Goal: Check status: Check status

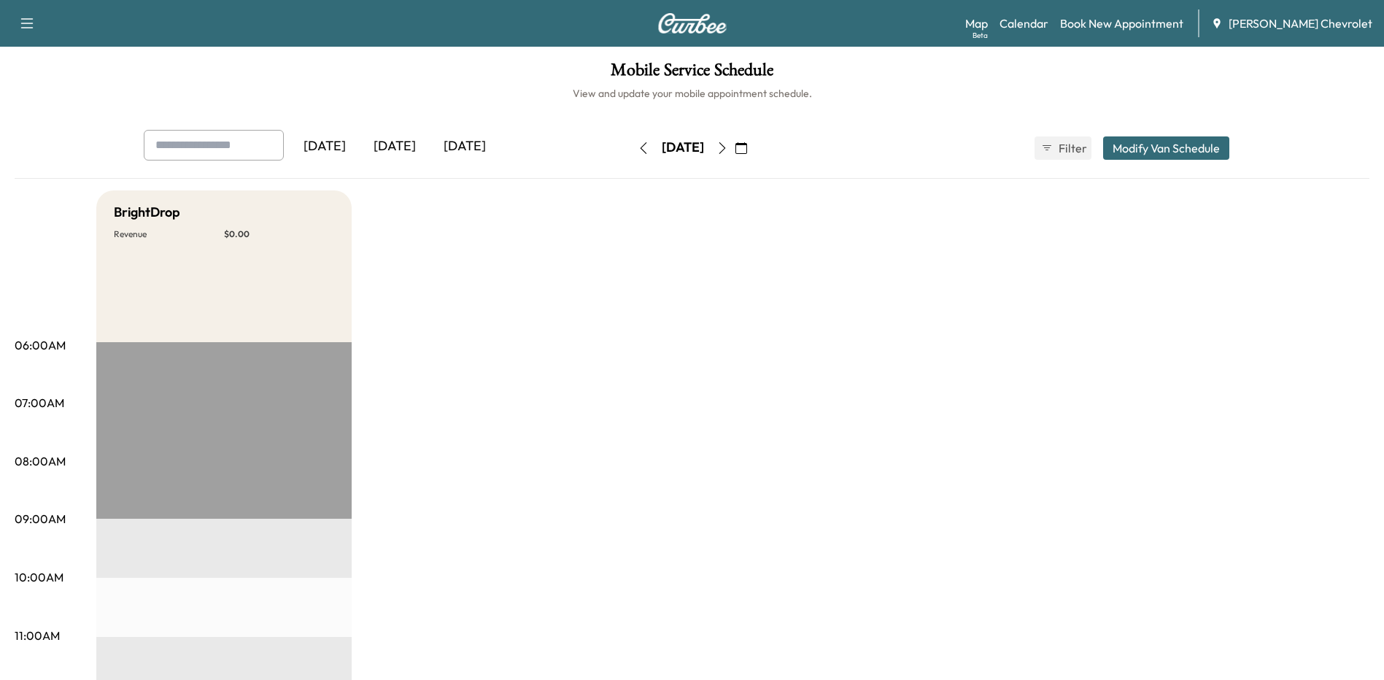
click at [405, 147] on div "[DATE]" at bounding box center [395, 147] width 70 height 34
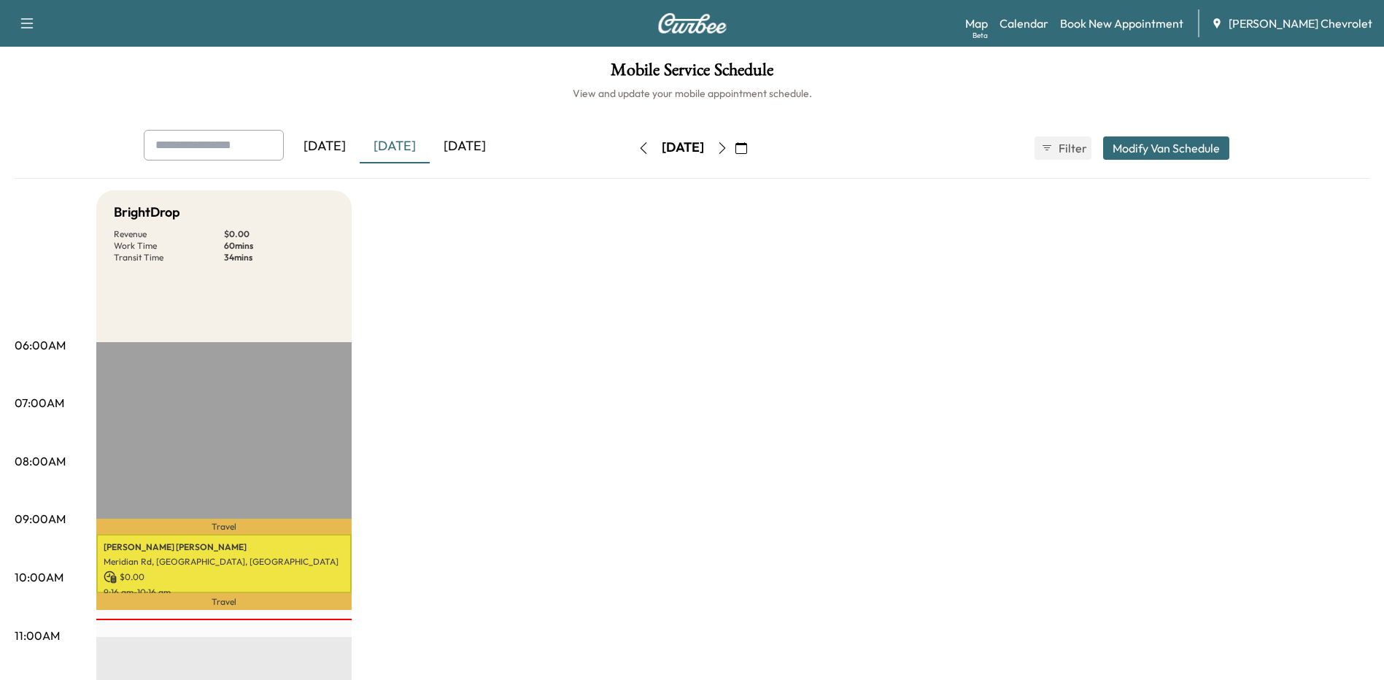
click at [480, 147] on div "[DATE]" at bounding box center [465, 147] width 70 height 34
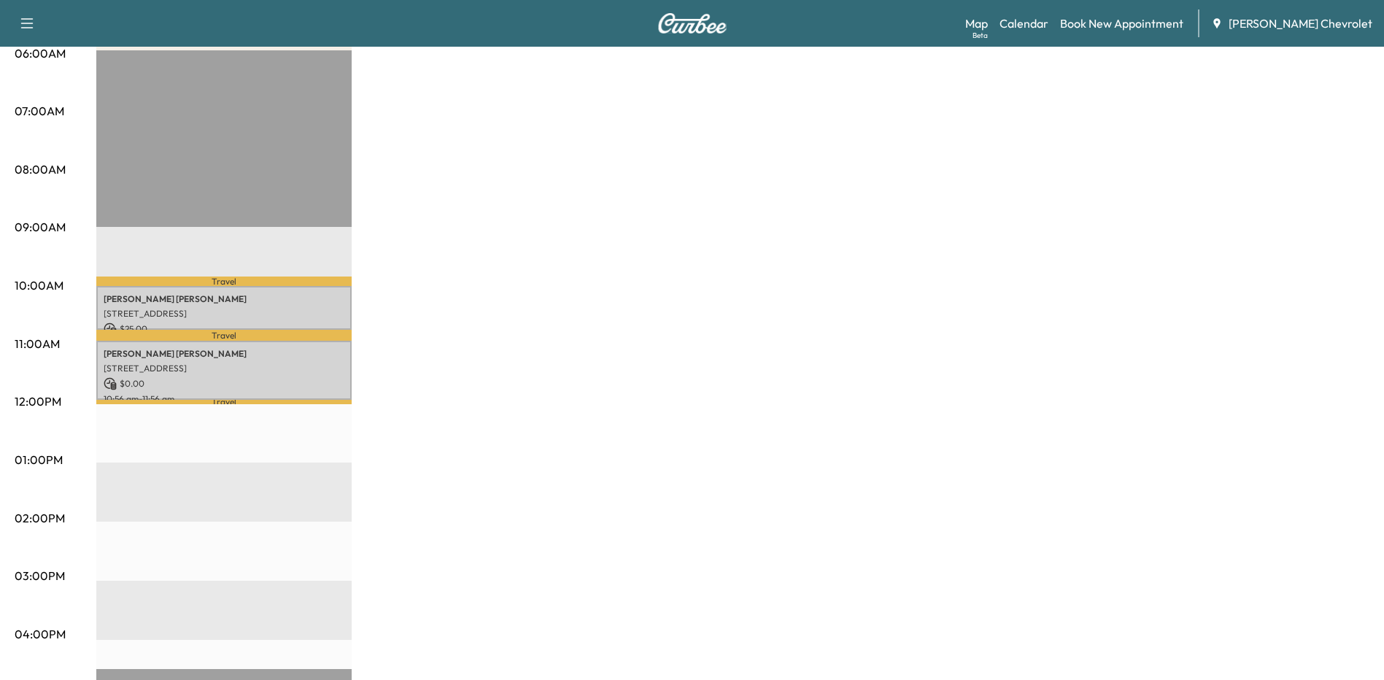
drag, startPoint x: 468, startPoint y: 400, endPoint x: 465, endPoint y: 411, distance: 11.9
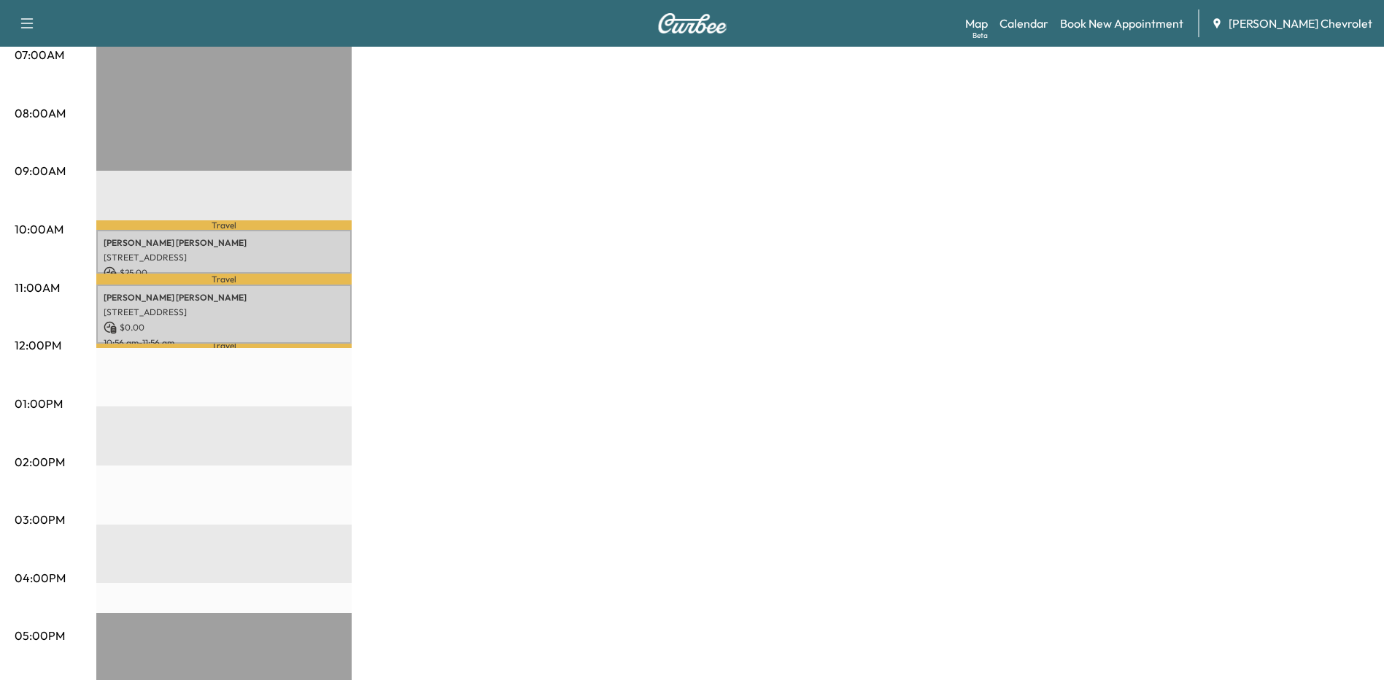
scroll to position [271, 0]
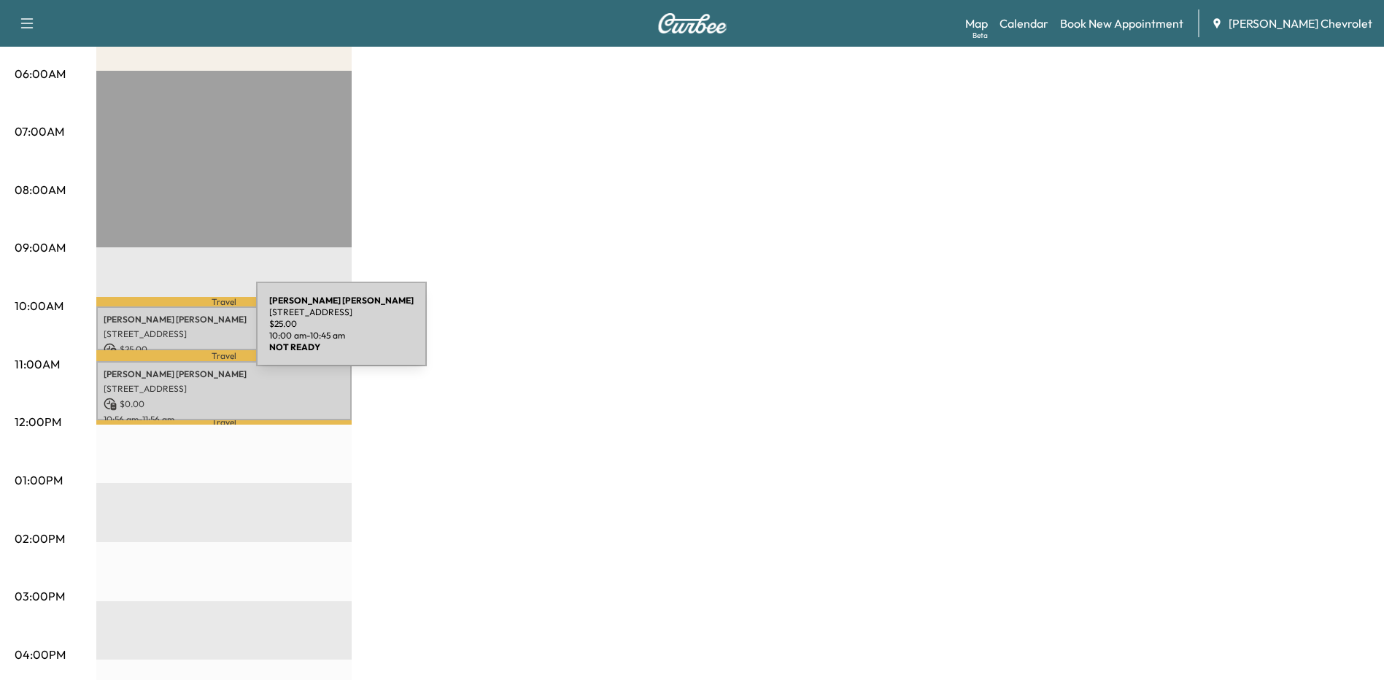
click at [147, 333] on p "[STREET_ADDRESS]" at bounding box center [224, 334] width 241 height 12
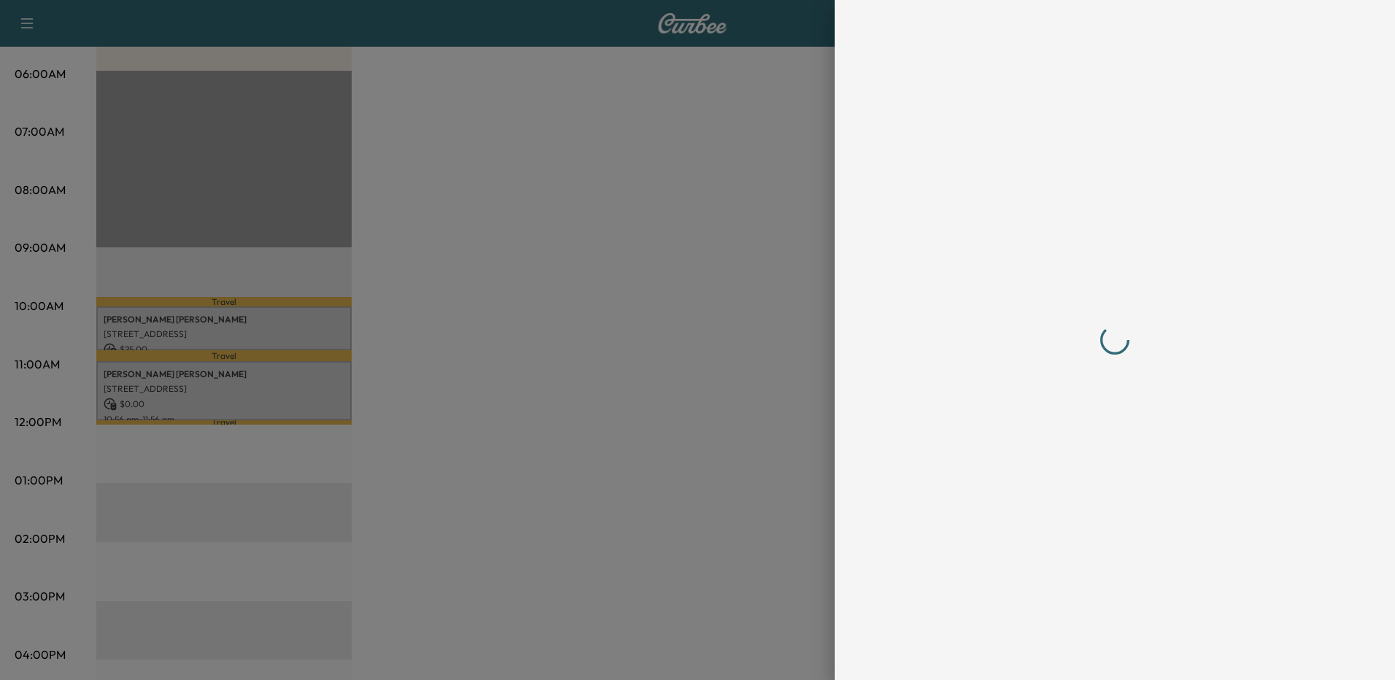
click at [1077, 654] on div at bounding box center [1114, 340] width 467 height 680
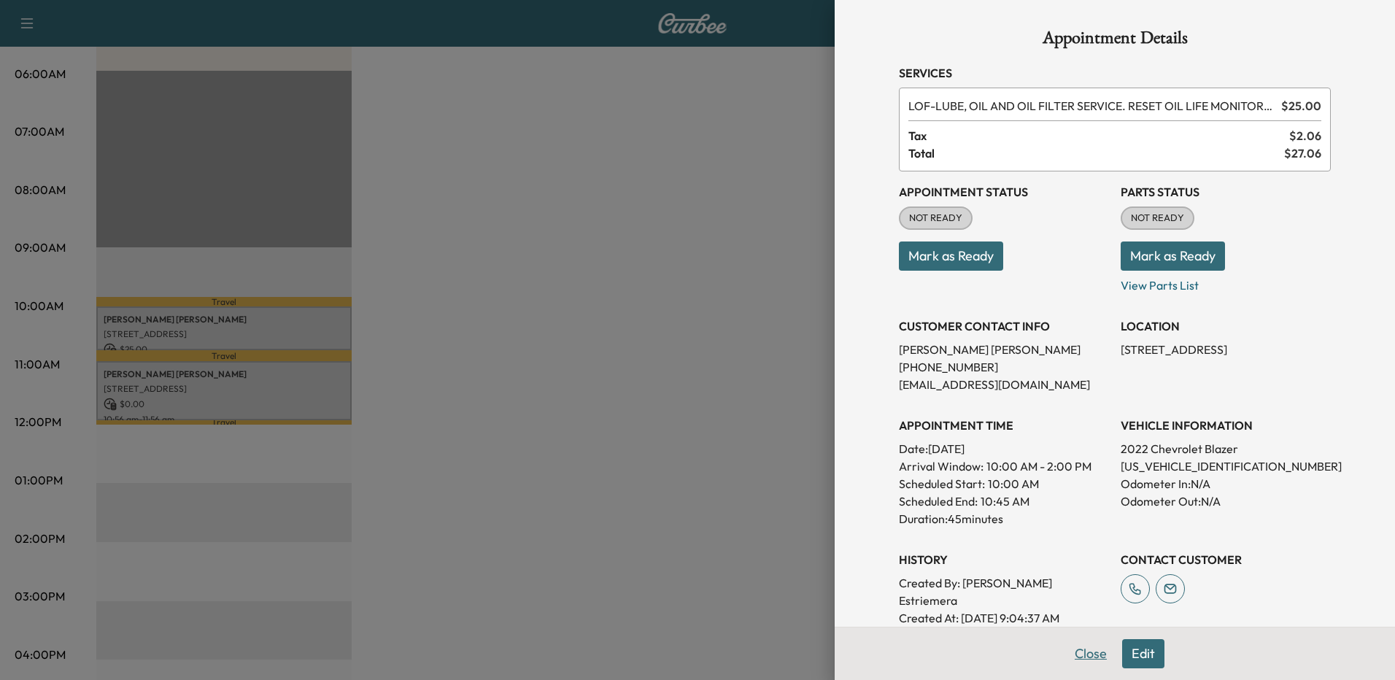
click at [1078, 659] on button "Close" at bounding box center [1090, 653] width 51 height 29
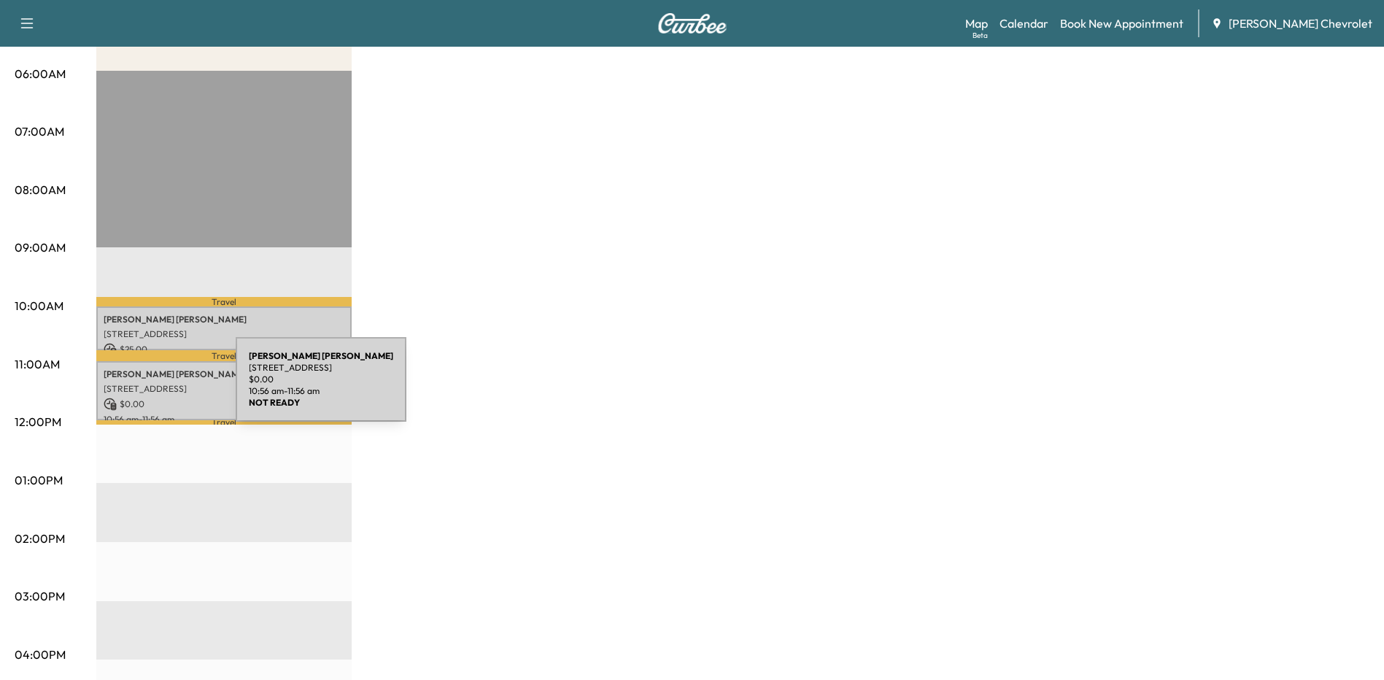
click at [126, 388] on p "[STREET_ADDRESS]" at bounding box center [224, 389] width 241 height 12
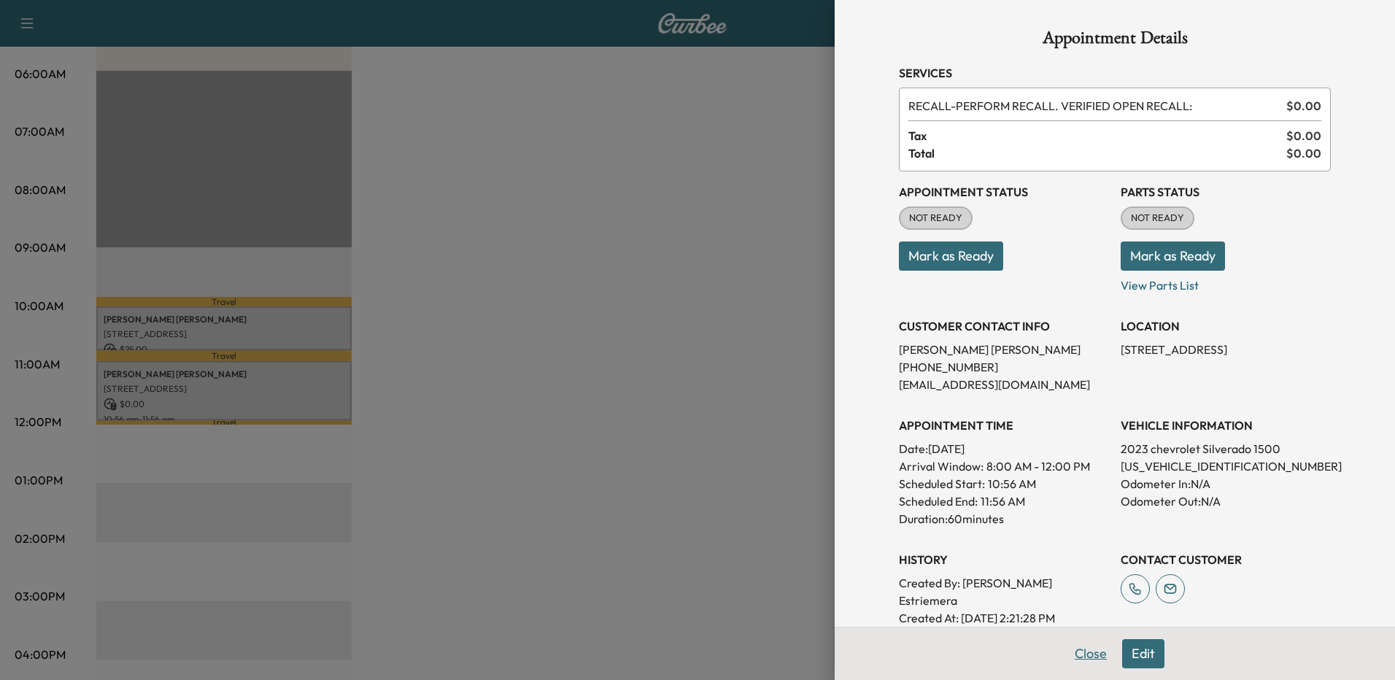
drag, startPoint x: 1076, startPoint y: 653, endPoint x: 918, endPoint y: 662, distance: 157.8
click at [1075, 653] on button "Close" at bounding box center [1090, 653] width 51 height 29
